Goal: Navigation & Orientation: Find specific page/section

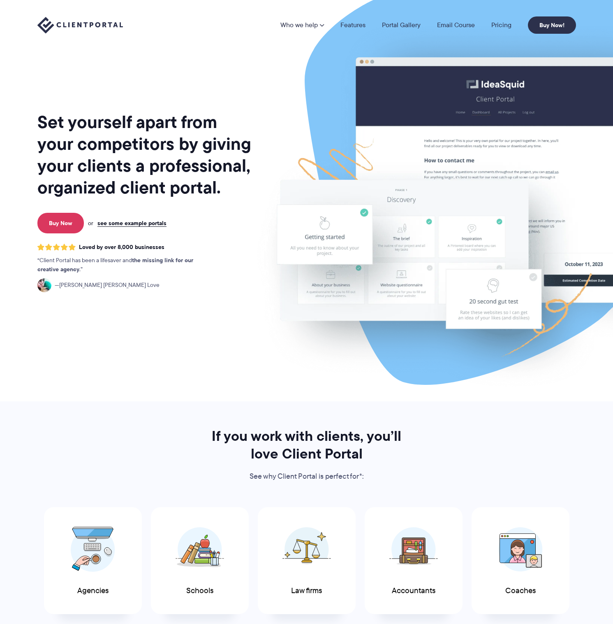
click at [503, 24] on link "Pricing" at bounding box center [502, 25] width 20 height 7
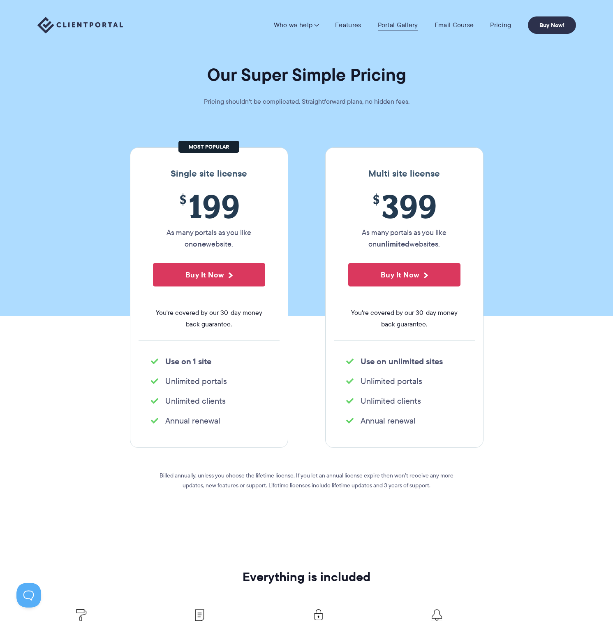
click at [401, 25] on link "Portal Gallery" at bounding box center [398, 25] width 40 height 8
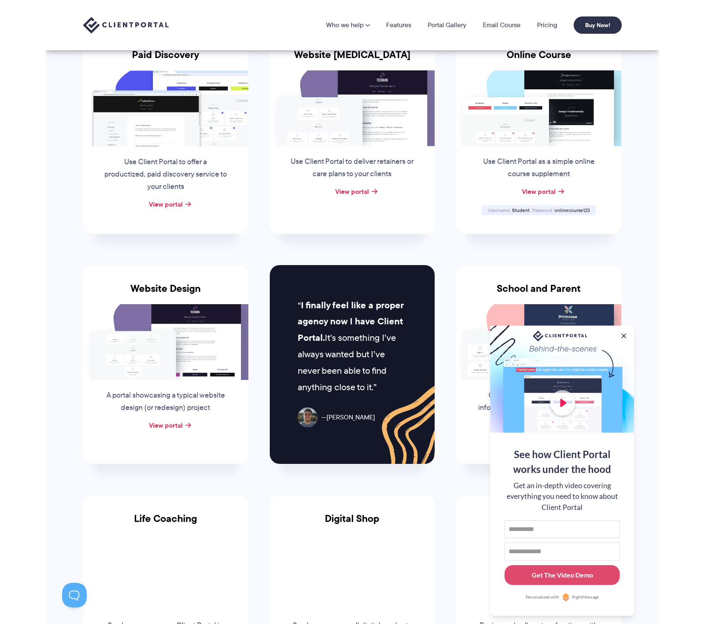
scroll to position [143, 0]
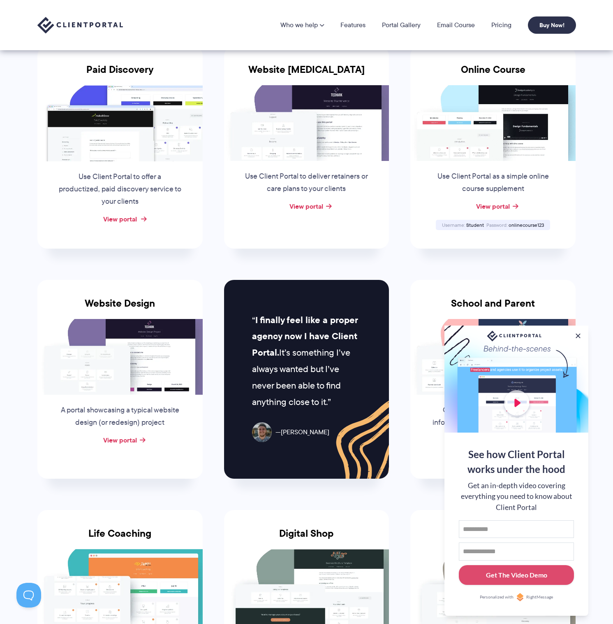
click at [129, 220] on link "View portal" at bounding box center [120, 219] width 34 height 10
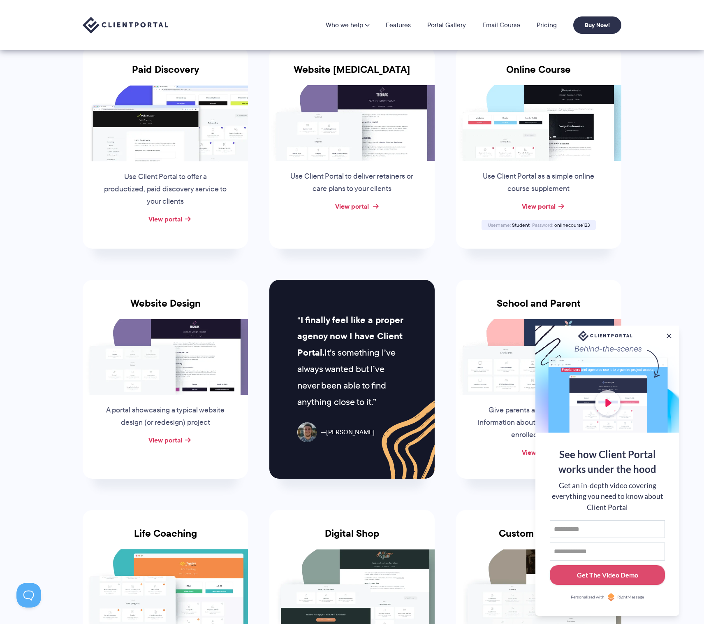
click at [355, 207] on link "View portal" at bounding box center [352, 206] width 34 height 10
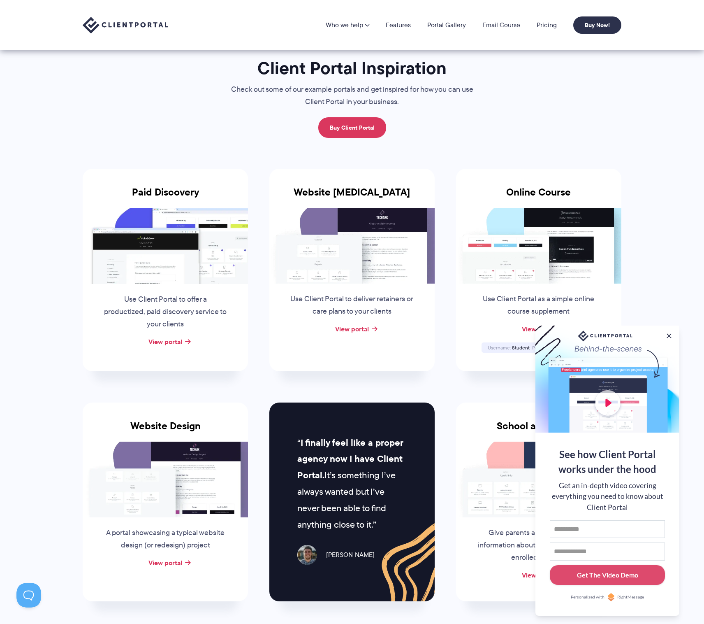
scroll to position [0, 0]
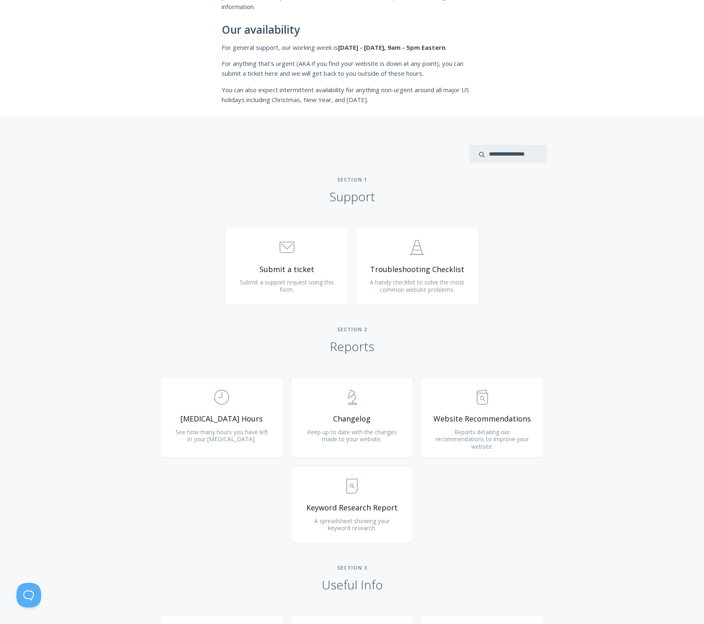
scroll to position [323, 0]
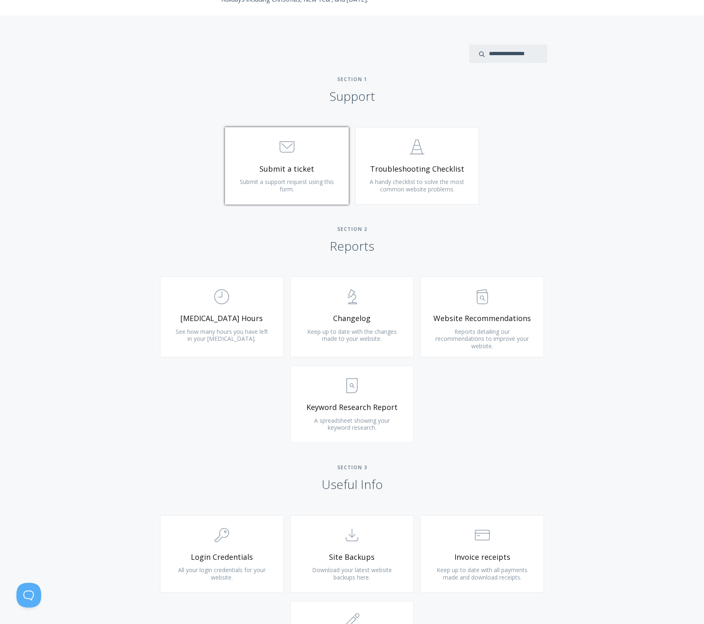
click at [316, 186] on link ".st0{fill:none;stroke:#000000;stroke-width:2;stroke-miterlimit:10;} 3. Communic…" at bounding box center [287, 165] width 124 height 77
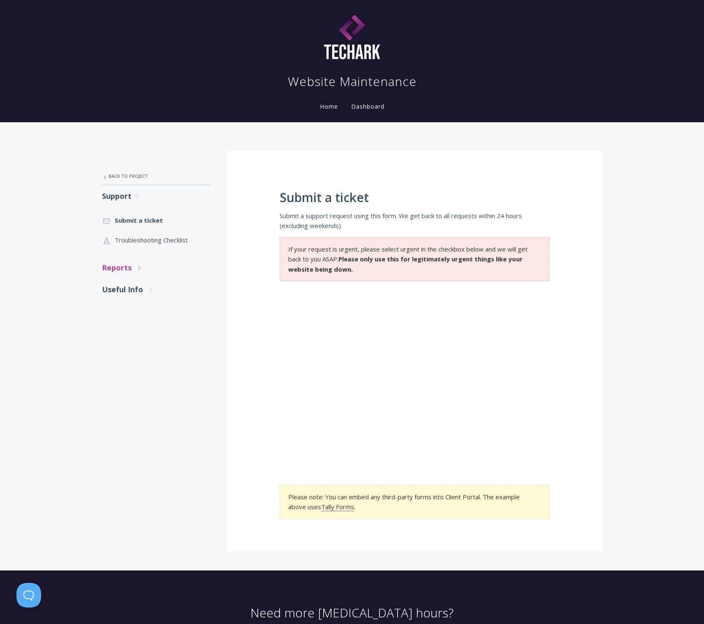
click at [122, 269] on link "Reports .st0{fill:none;stroke:#000000;stroke-width:2;stroke-miterlimit:10;} Unt…" at bounding box center [156, 268] width 109 height 22
click at [123, 287] on link ".st0{fill:none;stroke:#000000;stroke-width:2;stroke-miterlimit:10;} Untitled-18…" at bounding box center [156, 292] width 109 height 20
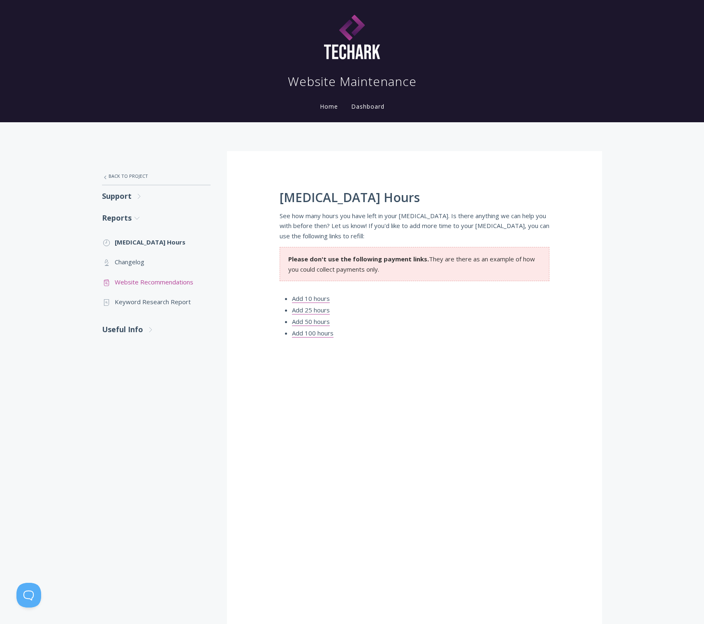
click at [146, 285] on link ".st0{fill:none;stroke:#000000;stroke-width:2;stroke-miterlimit:10;} Untitled-13…" at bounding box center [156, 282] width 109 height 20
click at [143, 339] on link "Useful Info .st0{fill:none;stroke:#000000;stroke-width:2;stroke-miterlimit:10;}…" at bounding box center [156, 329] width 109 height 22
click at [144, 353] on link ".cls-1{fill:none;stroke:#000;stroke-miterlimit:10;stroke-width:2px;} 1. General…" at bounding box center [156, 354] width 109 height 20
